Goal: Information Seeking & Learning: Learn about a topic

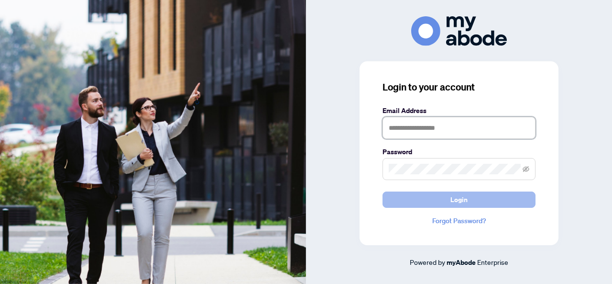
type input "**********"
click at [447, 194] on button "Login" at bounding box center [458, 199] width 153 height 16
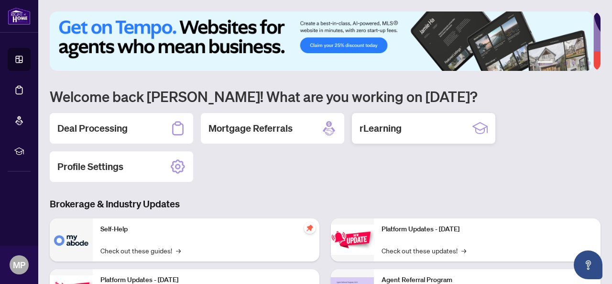
click at [411, 130] on div "rLearning" at bounding box center [423, 128] width 143 height 31
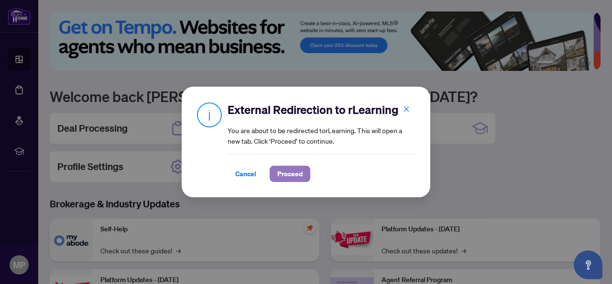
click at [284, 172] on span "Proceed" at bounding box center [289, 173] width 25 height 15
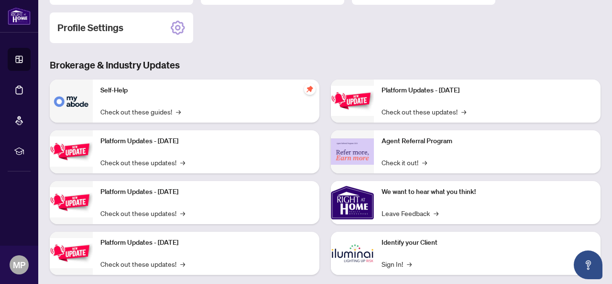
scroll to position [140, 0]
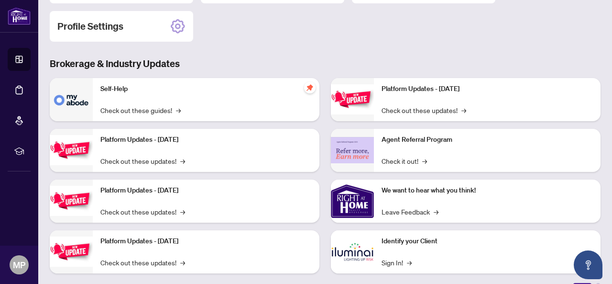
click at [123, 89] on p "Self-Help" at bounding box center [205, 89] width 211 height 11
click at [140, 108] on link "Check out these guides! →" at bounding box center [140, 110] width 80 height 11
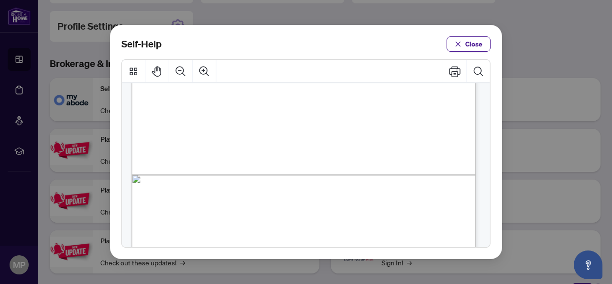
scroll to position [739, 0]
click at [468, 46] on span "Close" at bounding box center [473, 43] width 17 height 15
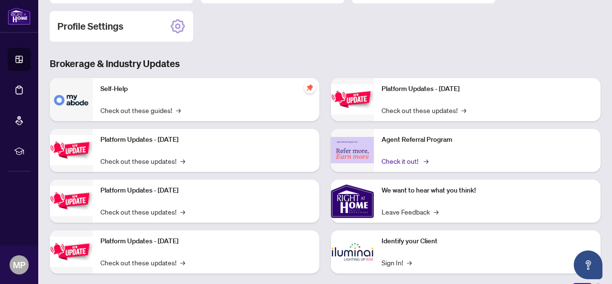
click at [397, 155] on link "Check it out! →" at bounding box center [404, 160] width 45 height 11
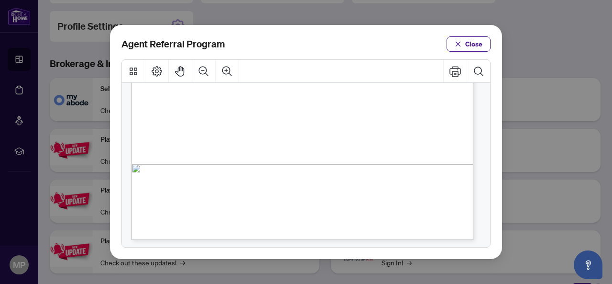
scroll to position [295, 0]
click at [467, 44] on button "Close" at bounding box center [469, 43] width 44 height 15
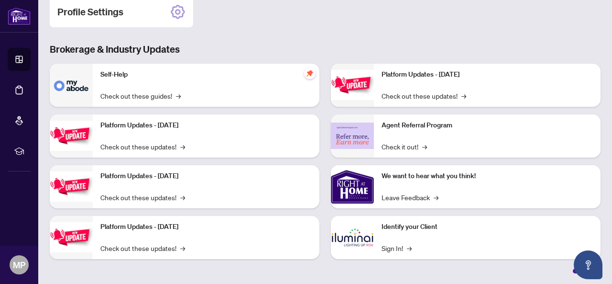
scroll to position [0, 0]
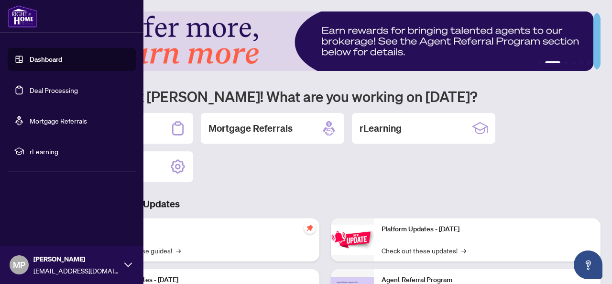
click at [41, 149] on span "rLearning" at bounding box center [79, 151] width 99 height 11
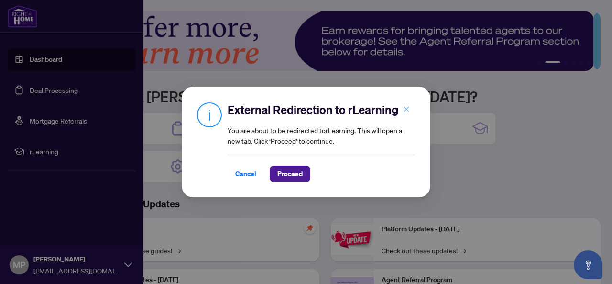
click at [410, 108] on button "button" at bounding box center [406, 109] width 19 height 16
